Goal: Information Seeking & Learning: Learn about a topic

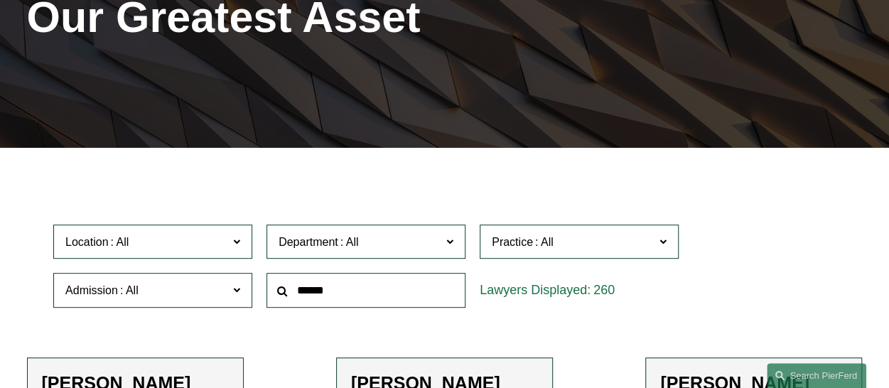
scroll to position [213, 0]
click at [335, 288] on input "text" at bounding box center [366, 290] width 199 height 35
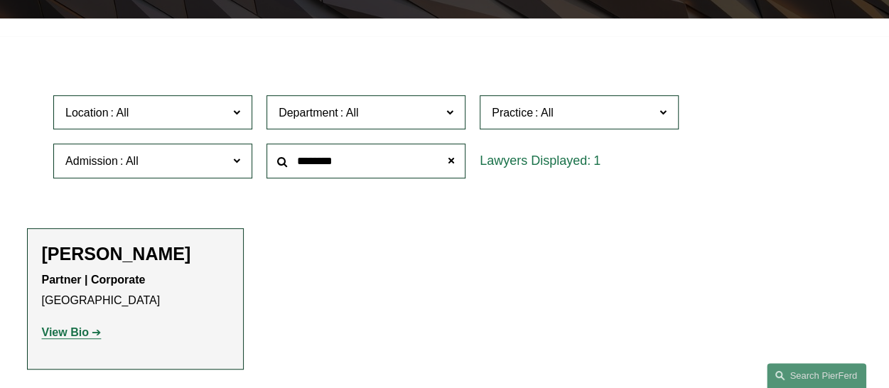
scroll to position [427, 0]
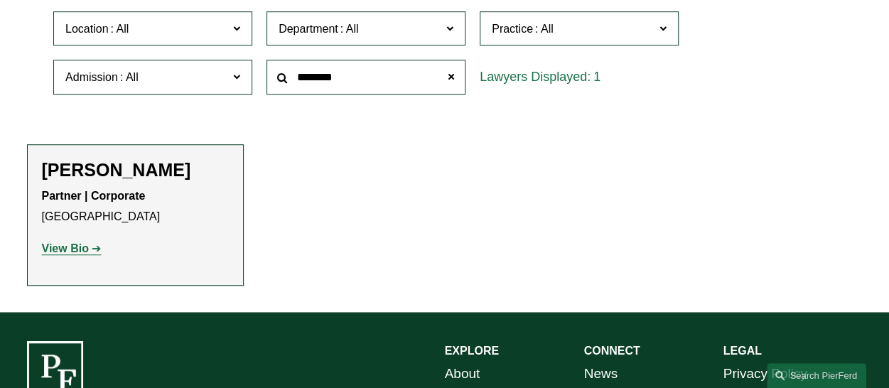
type input "********"
click at [80, 250] on strong "View Bio" at bounding box center [65, 248] width 47 height 12
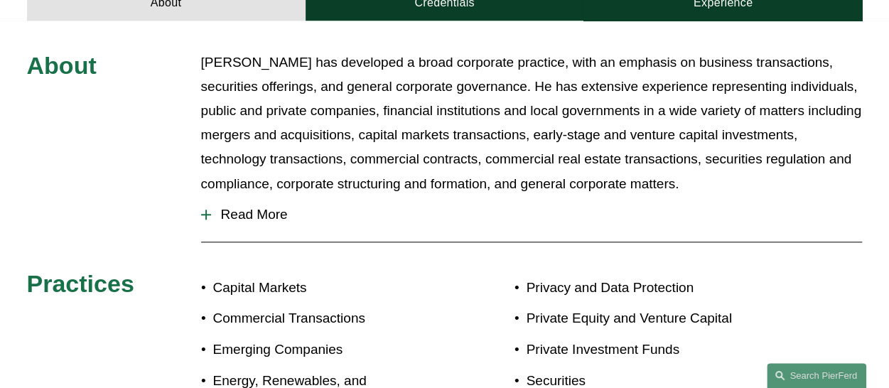
scroll to position [569, 0]
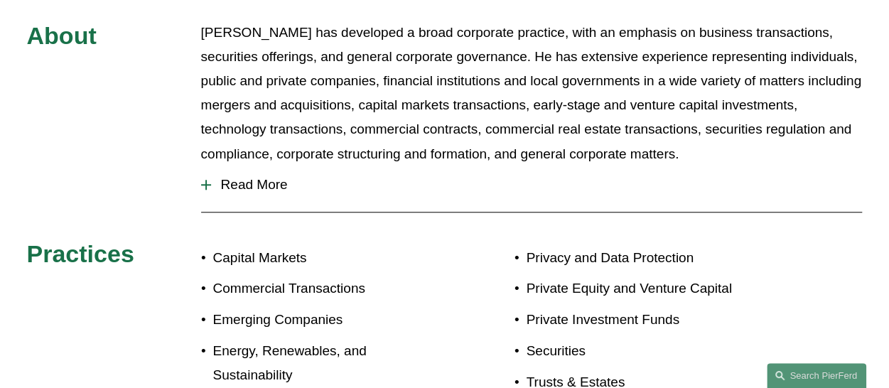
click at [208, 180] on div at bounding box center [206, 185] width 10 height 10
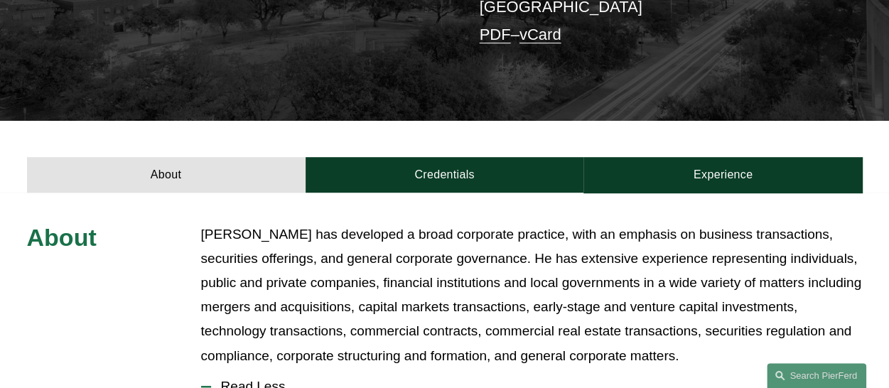
scroll to position [354, 0]
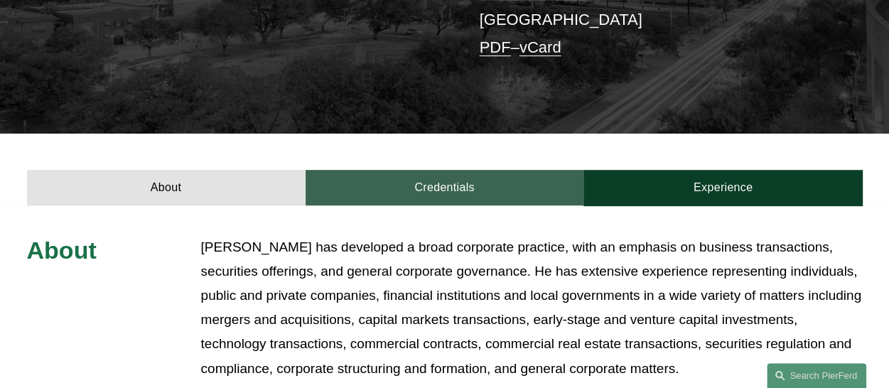
click at [442, 170] on link "Credentials" at bounding box center [445, 188] width 279 height 36
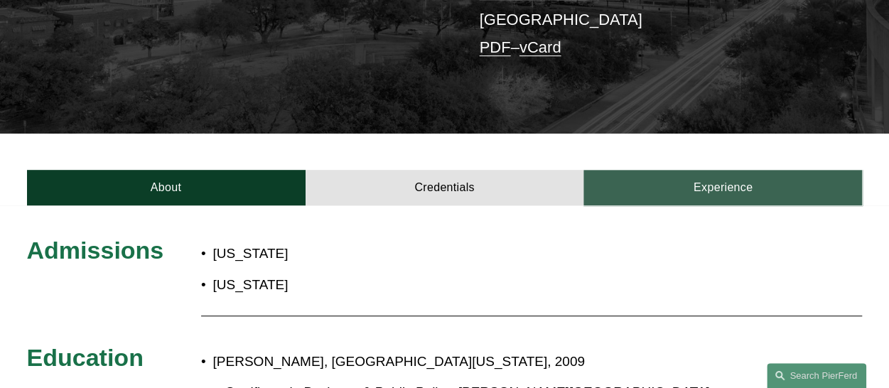
click at [710, 170] on link "Experience" at bounding box center [723, 188] width 279 height 36
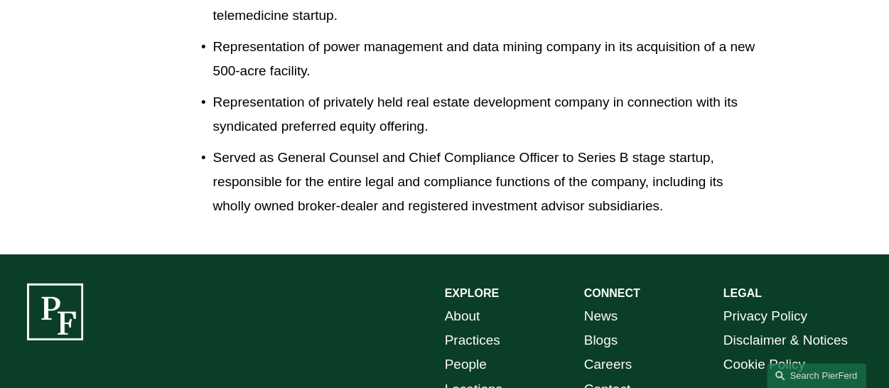
scroll to position [1989, 0]
